Goal: Information Seeking & Learning: Learn about a topic

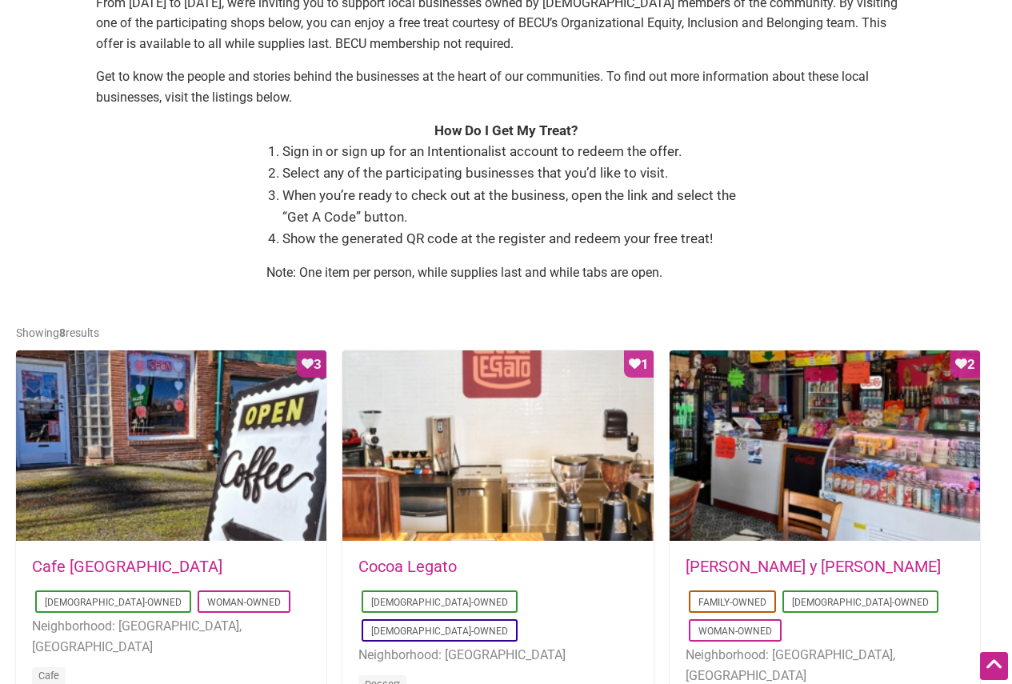
scroll to position [800, 0]
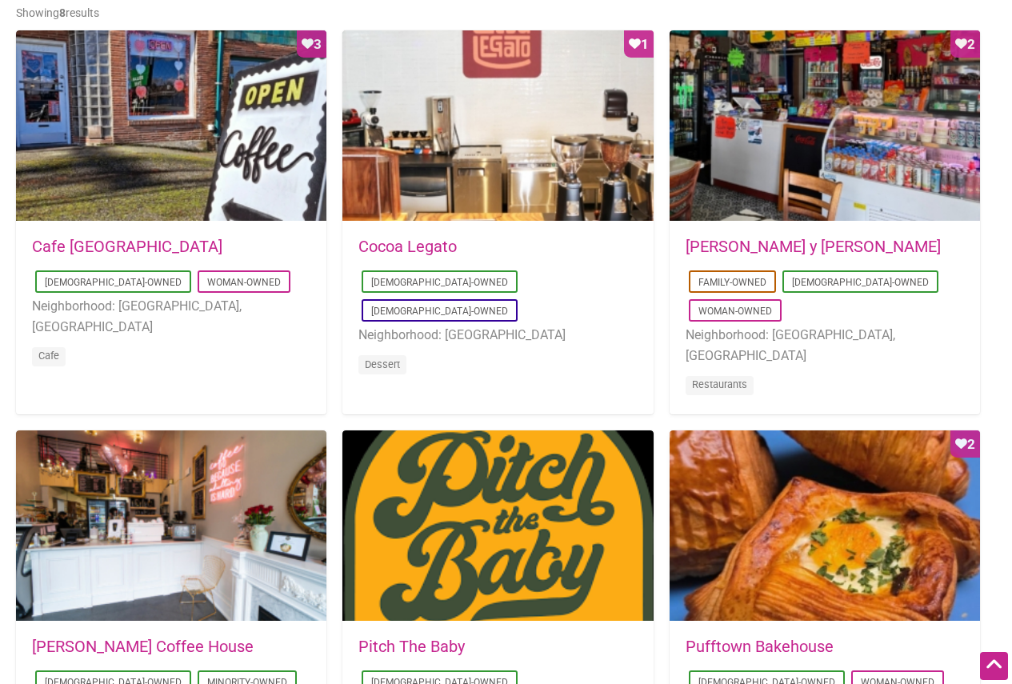
click at [437, 251] on link "Cocoa Legato" at bounding box center [407, 246] width 98 height 19
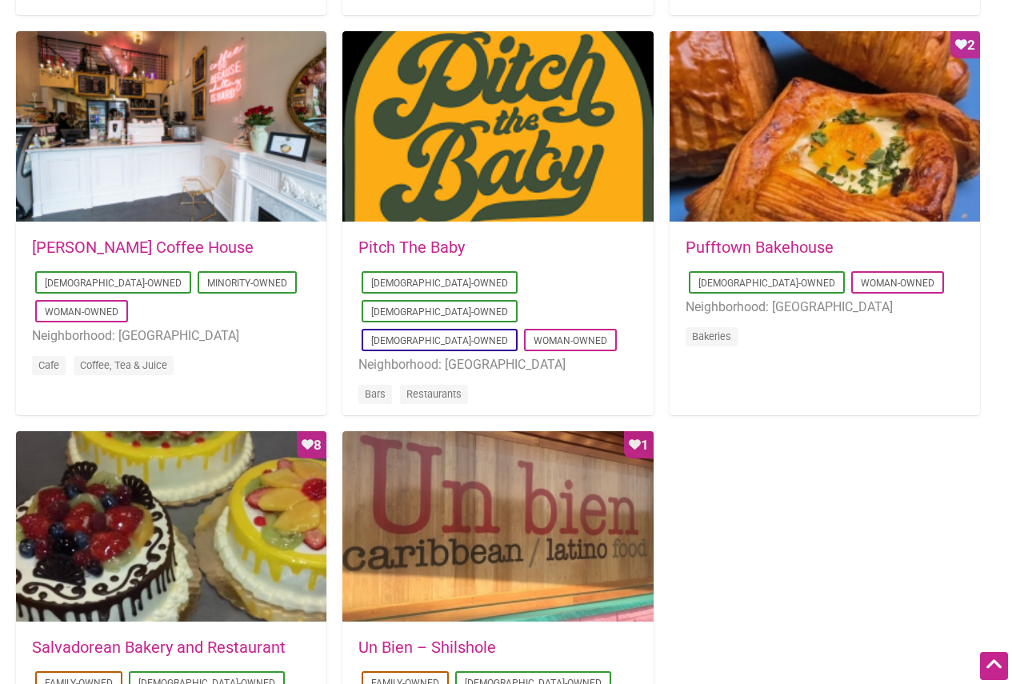
scroll to position [1197, 0]
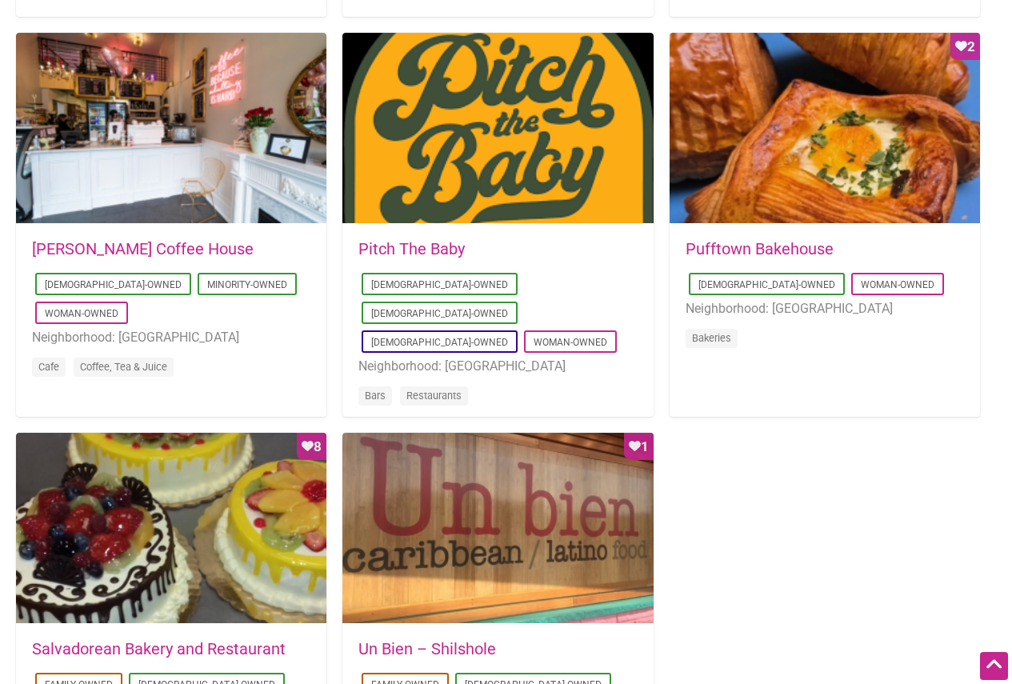
click at [147, 254] on link "Leon Coffee House" at bounding box center [143, 248] width 222 height 19
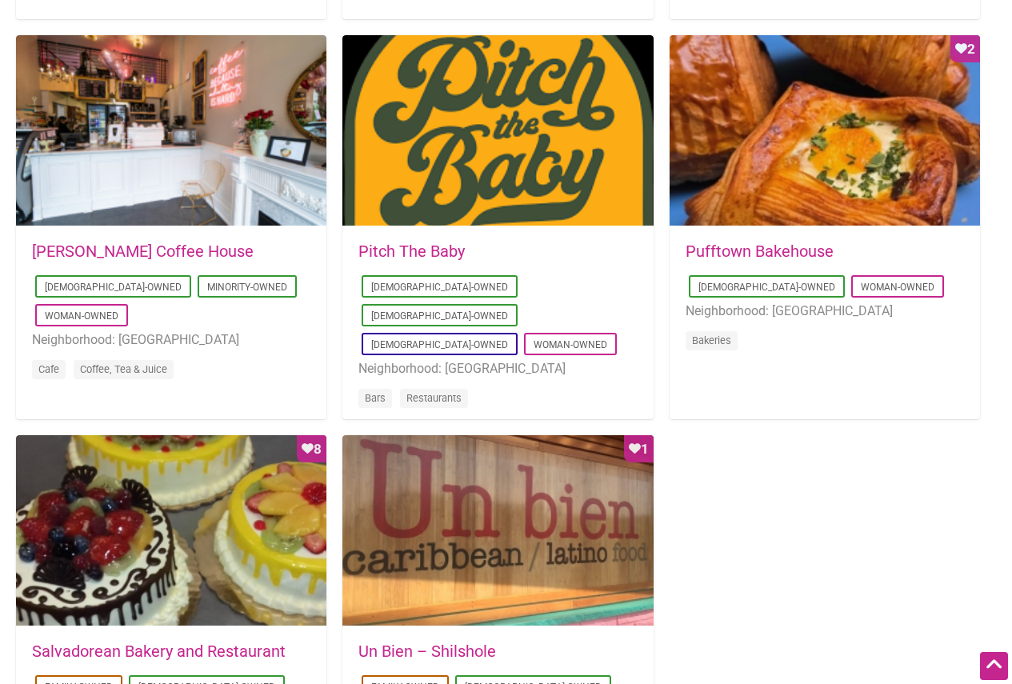
click at [790, 250] on link "Pufftown Bakehouse" at bounding box center [760, 251] width 148 height 19
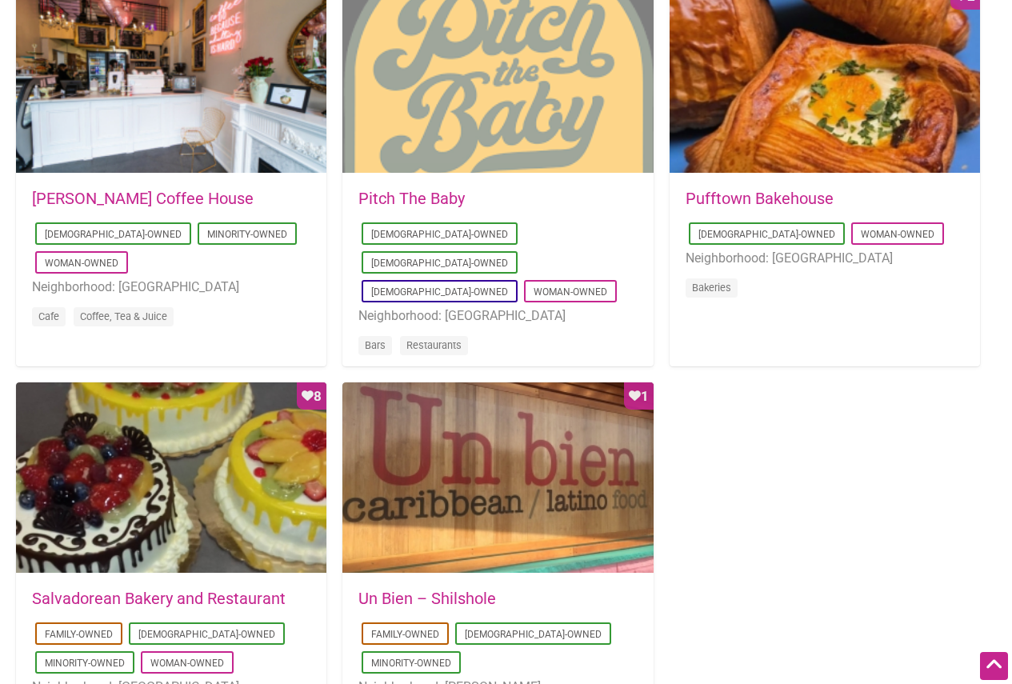
scroll to position [1353, 0]
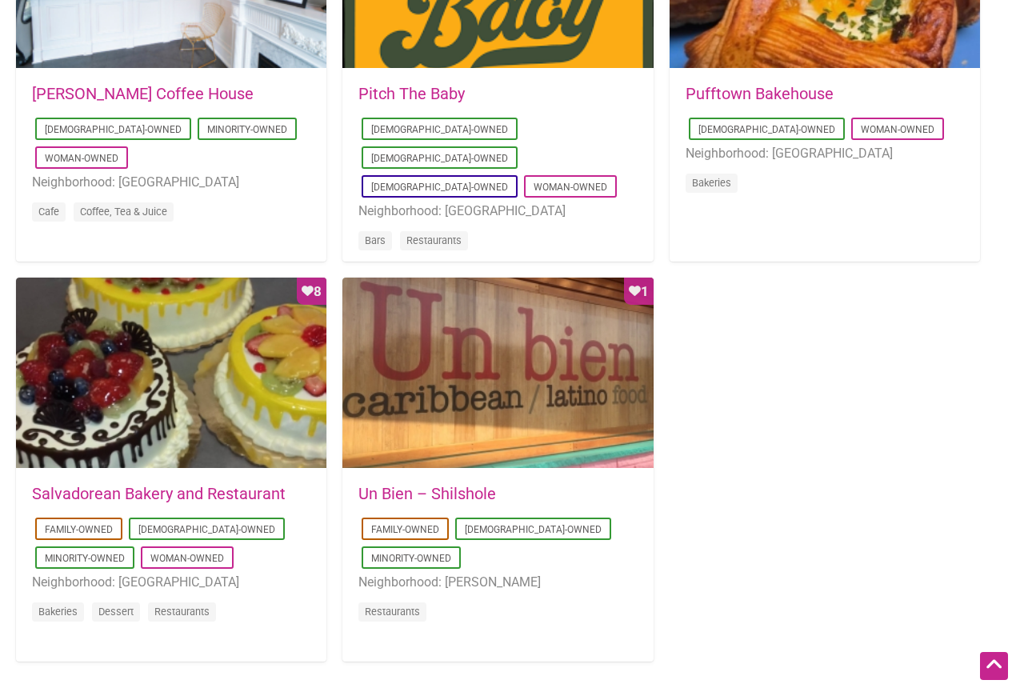
click at [416, 486] on link "Un Bien – Shilshole" at bounding box center [427, 493] width 138 height 19
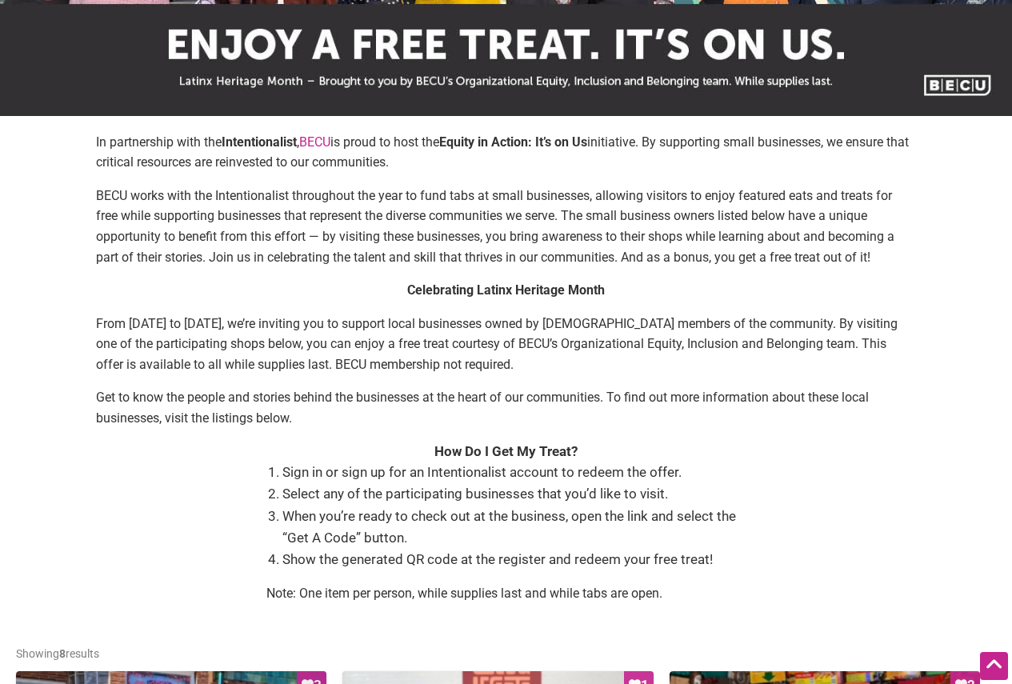
scroll to position [0, 0]
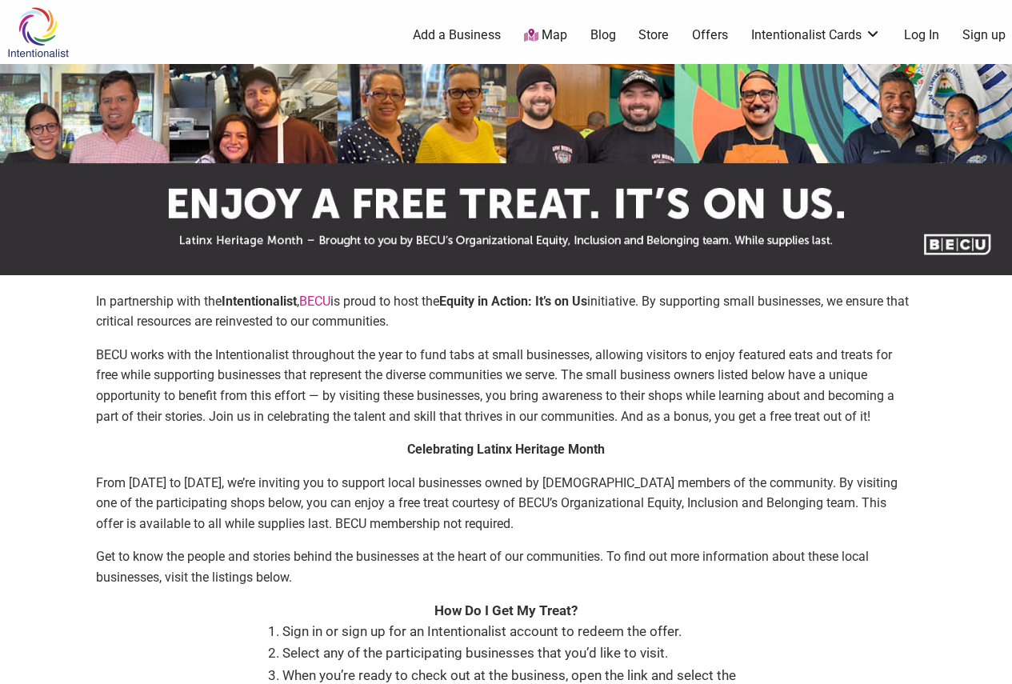
click at [40, 23] on img at bounding box center [38, 32] width 76 height 52
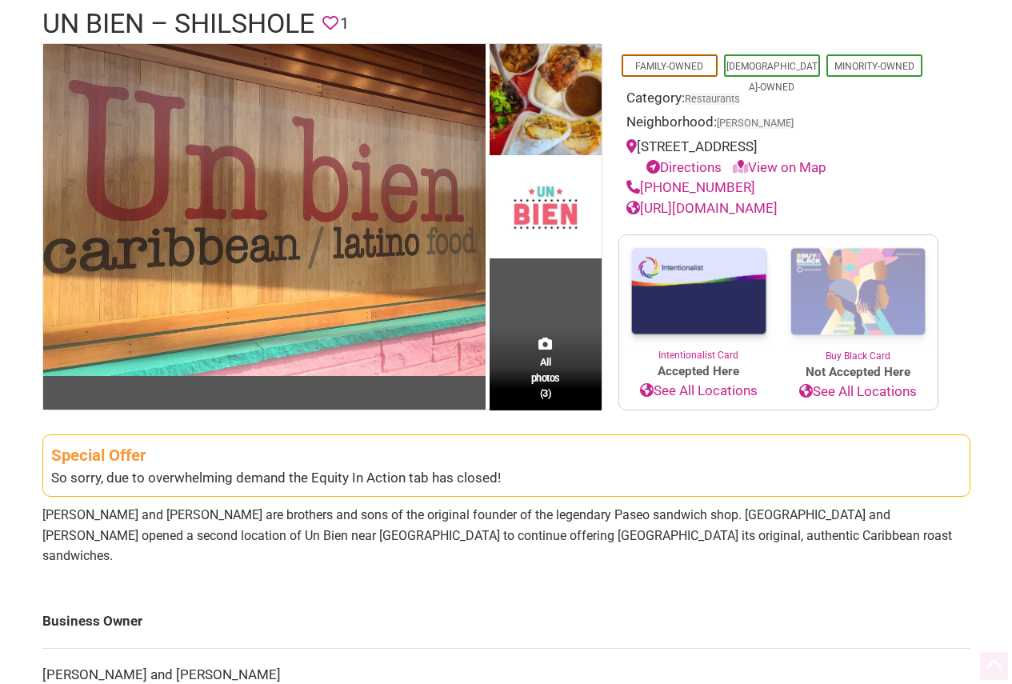
scroll to position [240, 0]
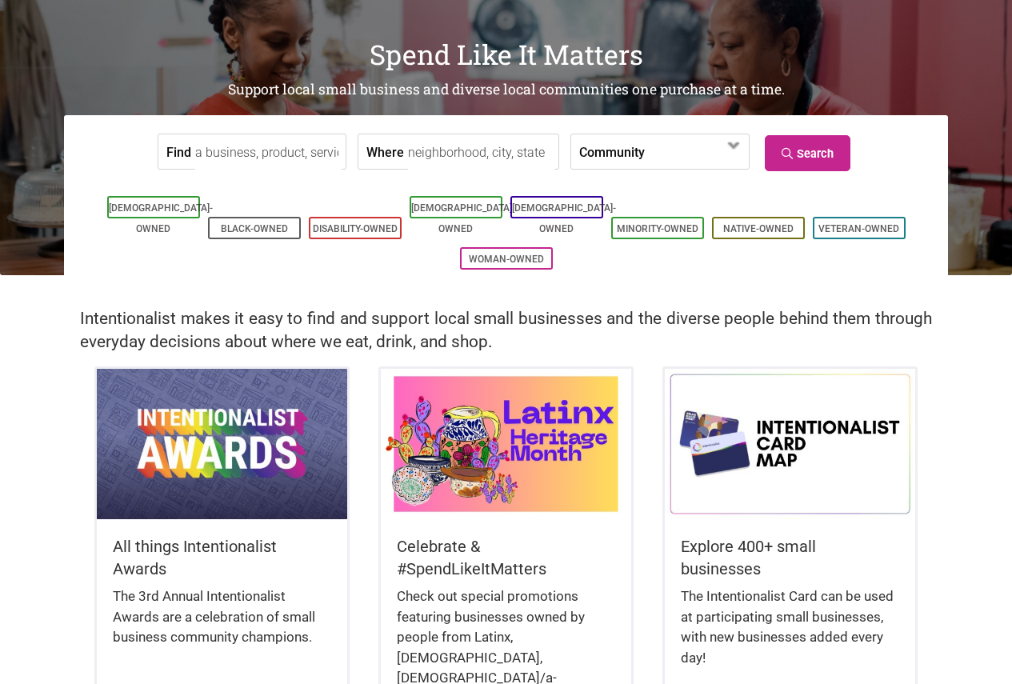
scroll to position [240, 0]
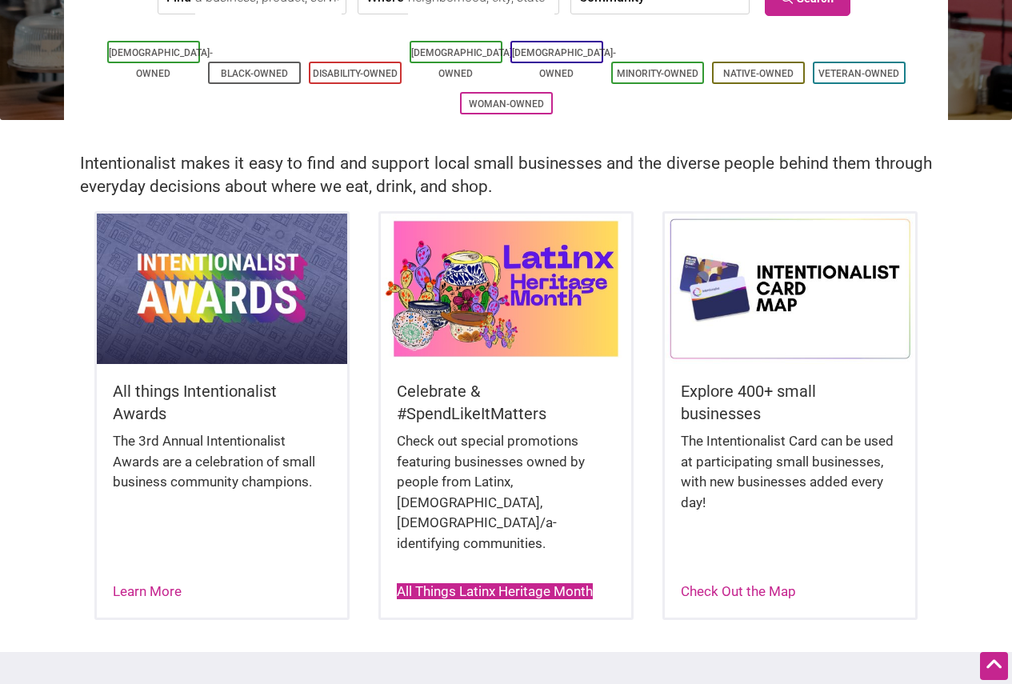
click at [494, 583] on link "All Things Latinx Heritage Month" at bounding box center [495, 591] width 196 height 16
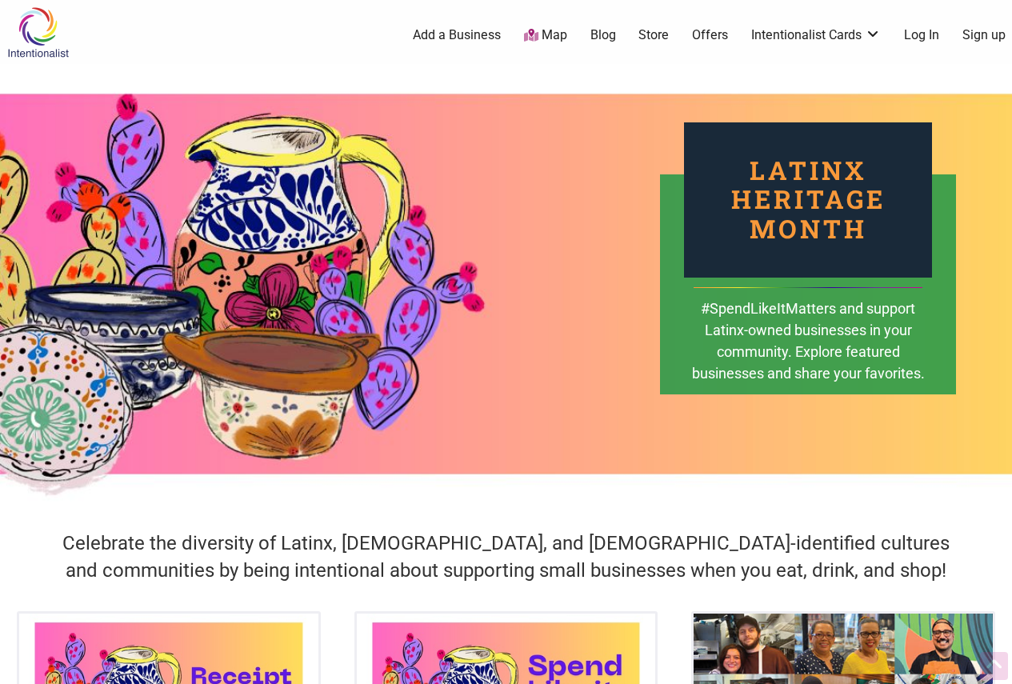
scroll to position [320, 0]
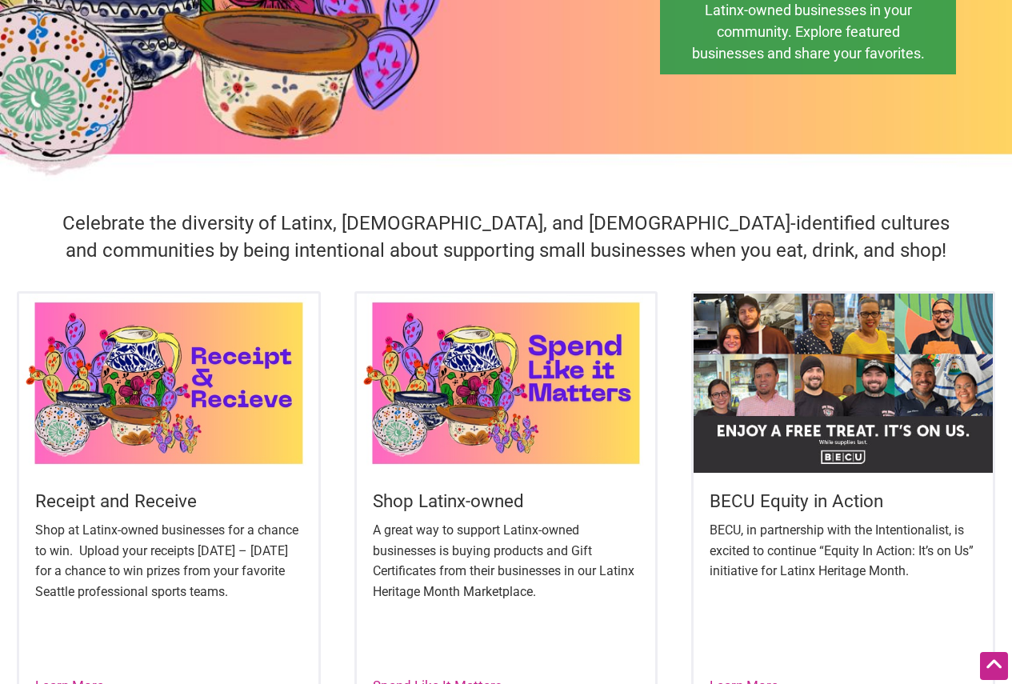
click at [178, 433] on img at bounding box center [168, 383] width 299 height 179
